Goal: Task Accomplishment & Management: Use online tool/utility

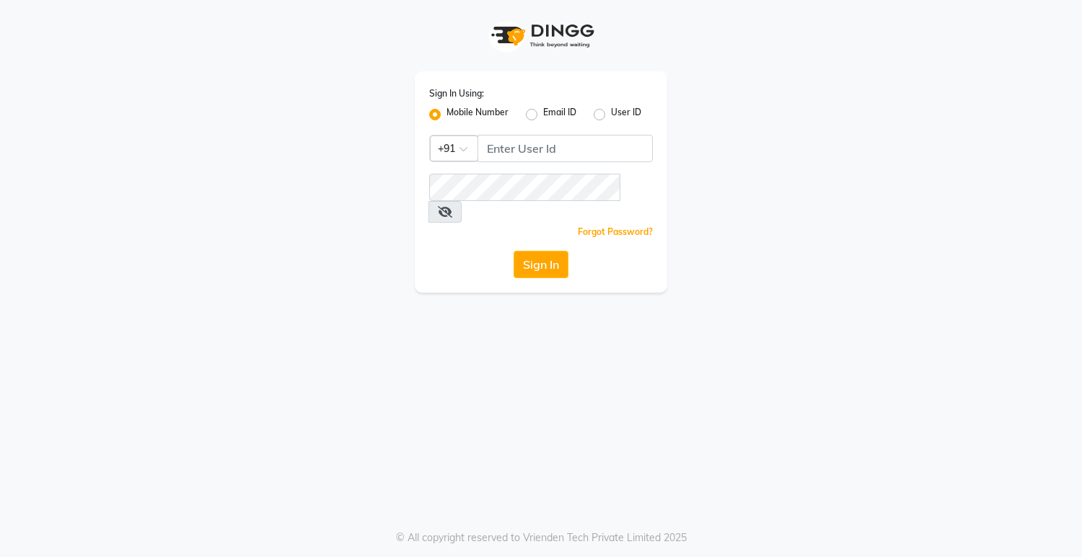
drag, startPoint x: 542, startPoint y: 276, endPoint x: 816, endPoint y: 95, distance: 327.8
click at [578, 251] on div "Sign In Using: Mobile Number Email ID User ID Country Code × +91 Remember me Fo…" at bounding box center [541, 278] width 1082 height 557
click at [587, 150] on input "Username" at bounding box center [564, 148] width 175 height 27
click at [493, 150] on input "08790031435" at bounding box center [564, 148] width 175 height 27
drag, startPoint x: 481, startPoint y: 148, endPoint x: 557, endPoint y: 138, distance: 76.3
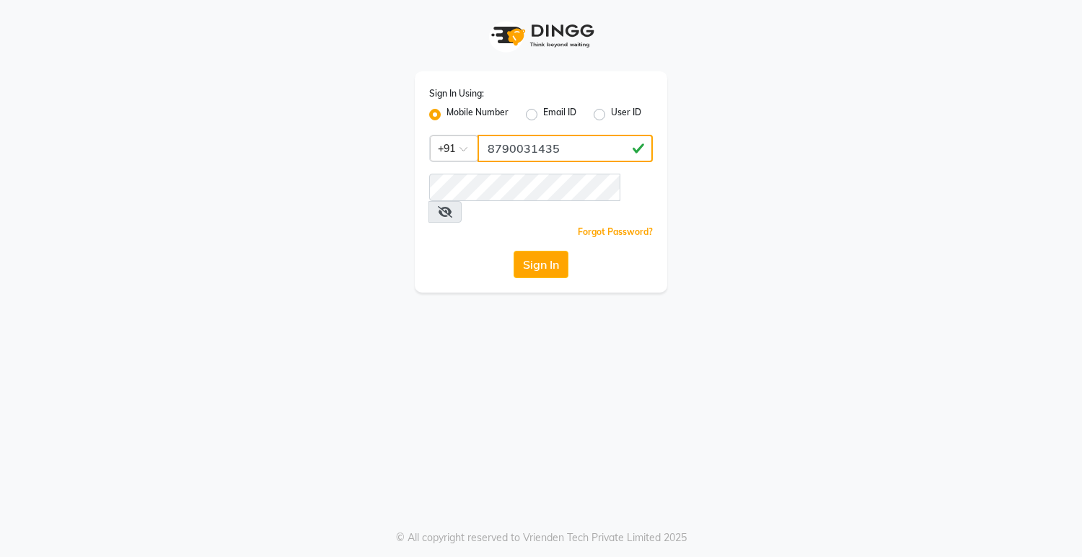
type input "8790031435"
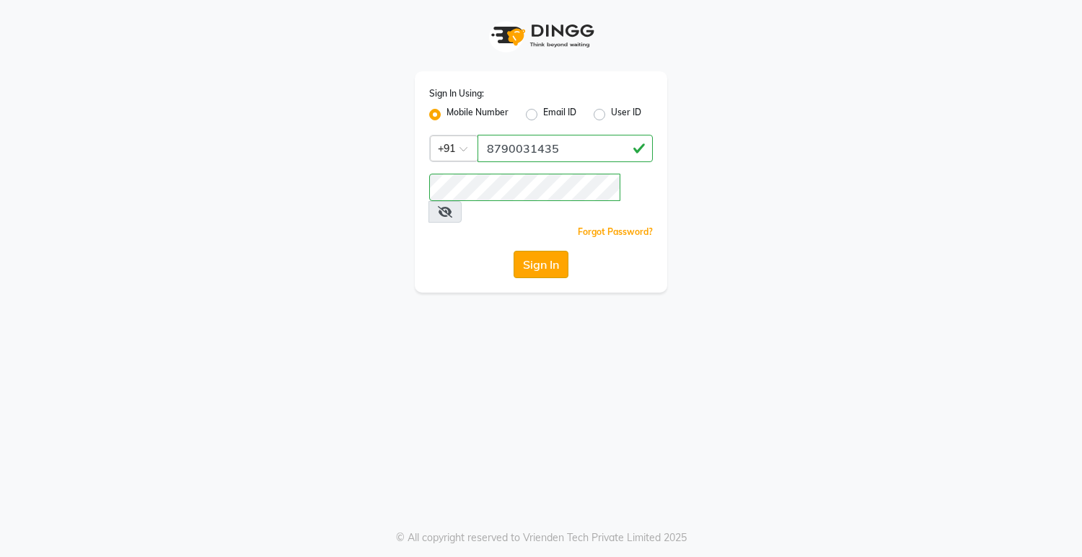
click at [529, 251] on button "Sign In" at bounding box center [540, 264] width 55 height 27
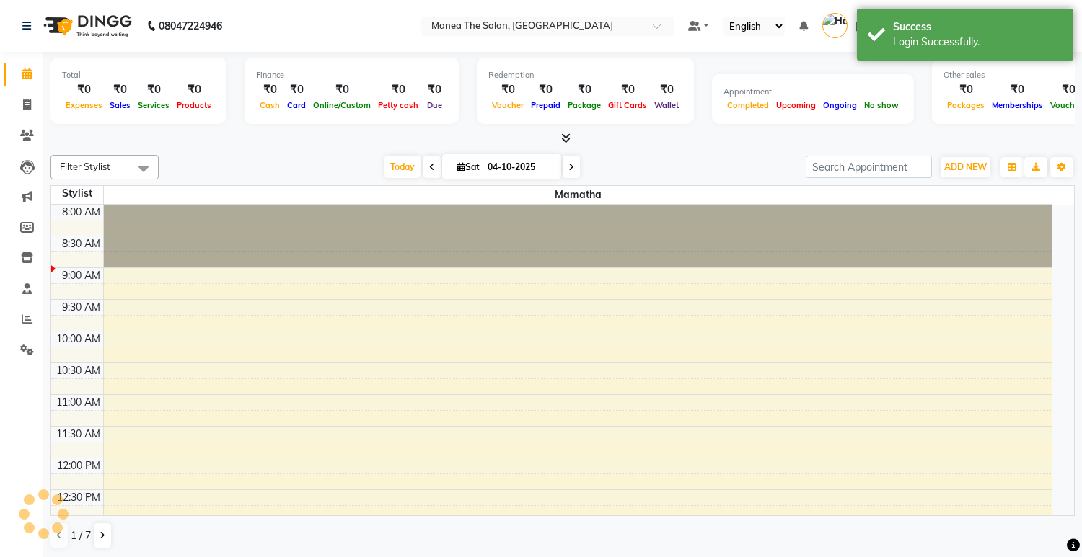
select select "en"
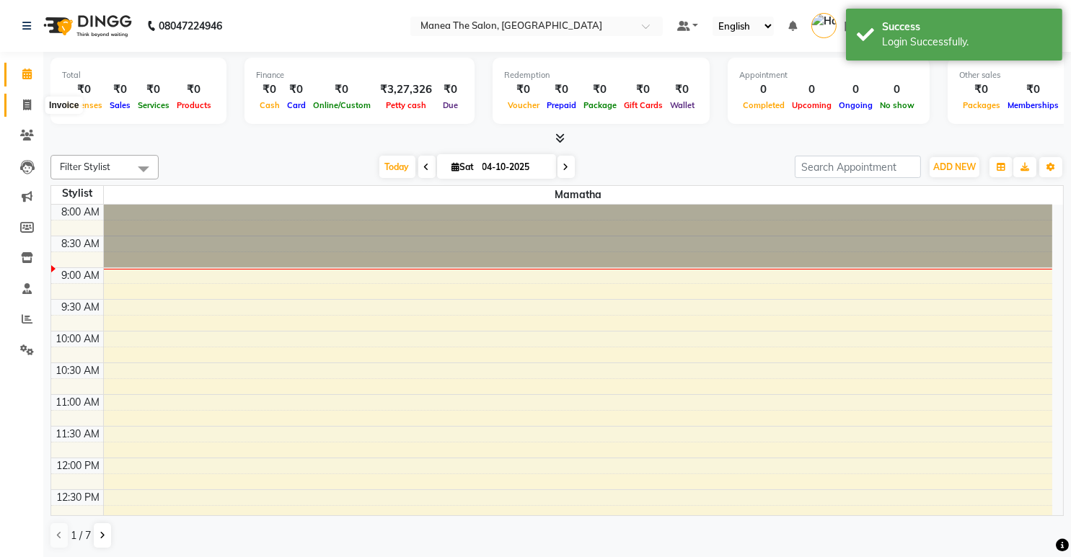
click at [30, 103] on span at bounding box center [26, 105] width 25 height 17
select select "service"
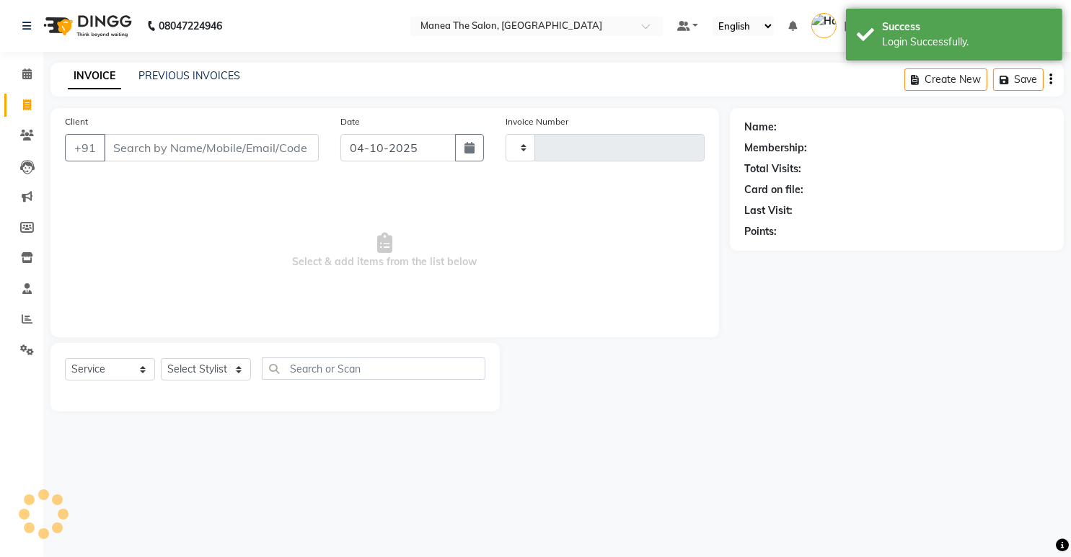
type input "2055"
select select "5481"
